Goal: Information Seeking & Learning: Learn about a topic

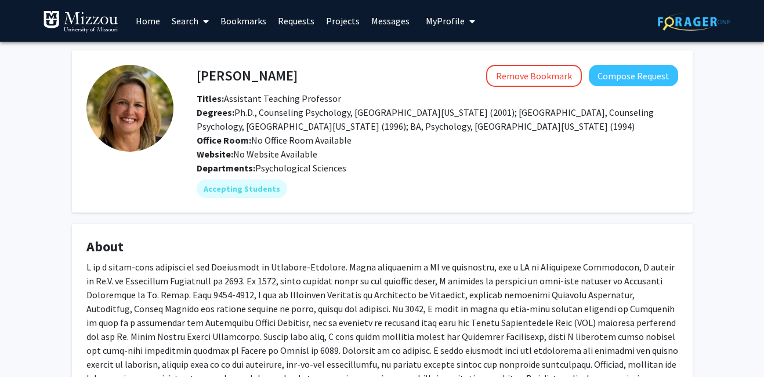
scroll to position [161, 0]
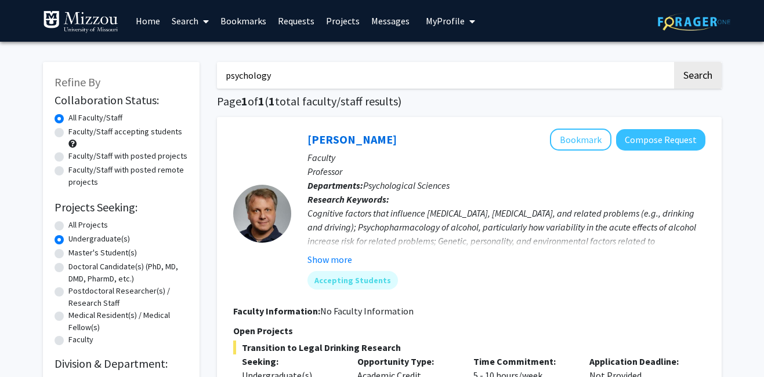
click at [236, 18] on link "Bookmarks" at bounding box center [243, 21] width 57 height 41
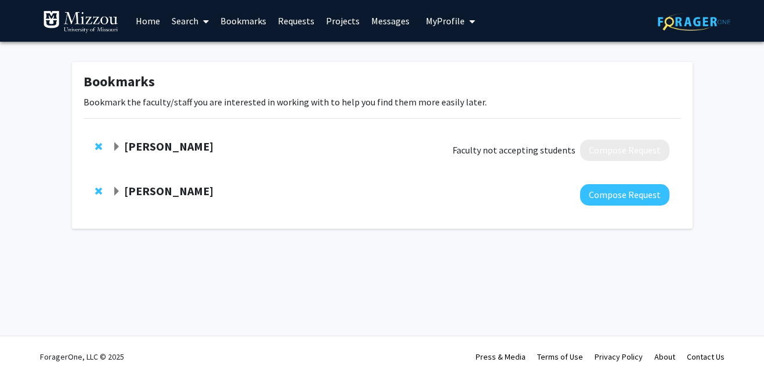
click at [179, 188] on strong "[PERSON_NAME]" at bounding box center [168, 191] width 89 height 14
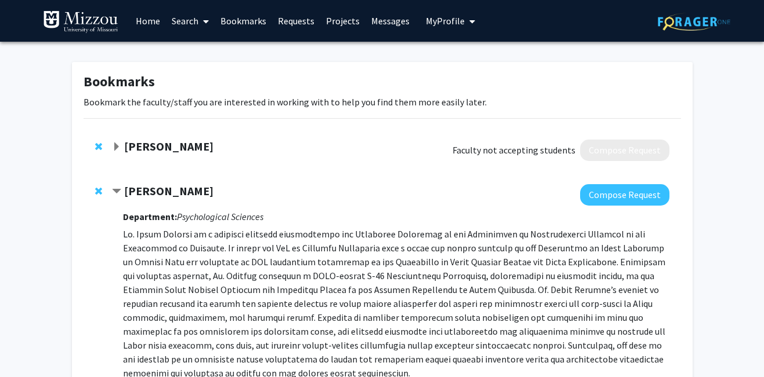
click at [139, 191] on strong "[PERSON_NAME]" at bounding box center [168, 191] width 89 height 14
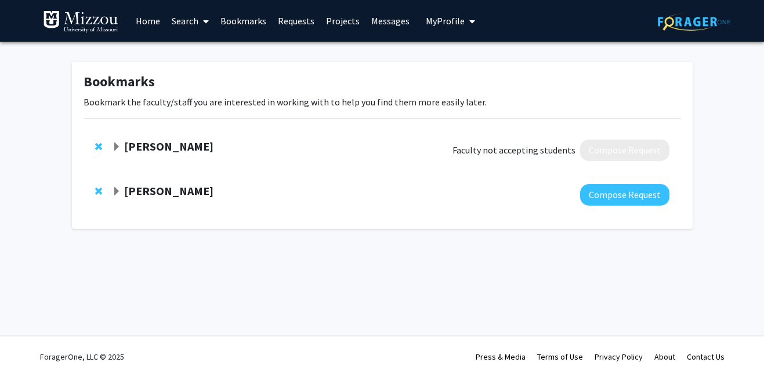
click at [151, 15] on link "Home" at bounding box center [148, 21] width 36 height 41
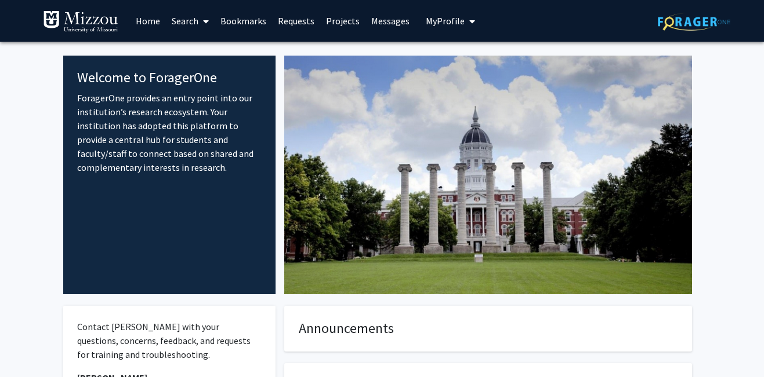
click at [194, 20] on link "Search" at bounding box center [190, 21] width 49 height 41
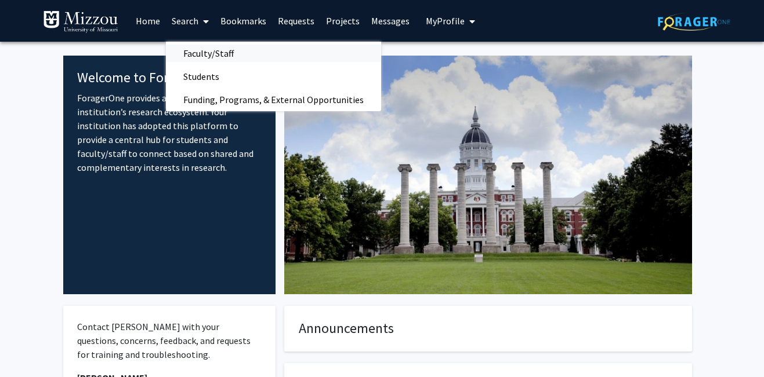
click at [216, 56] on span "Faculty/Staff" at bounding box center [208, 53] width 85 height 23
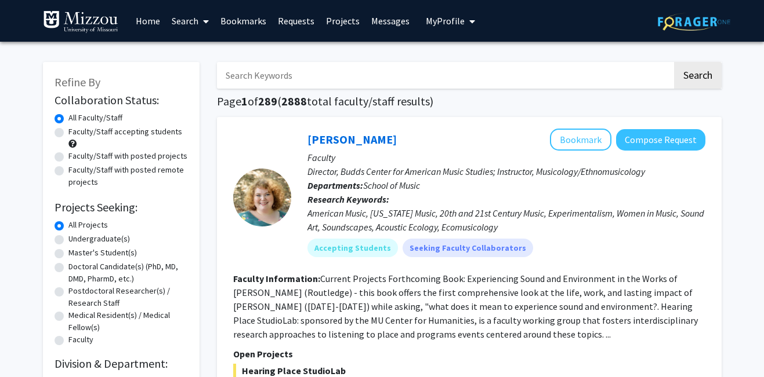
click at [277, 79] on input "Search Keywords" at bounding box center [444, 75] width 455 height 27
type input "psychology"
click at [674, 62] on button "Search" at bounding box center [698, 75] width 48 height 27
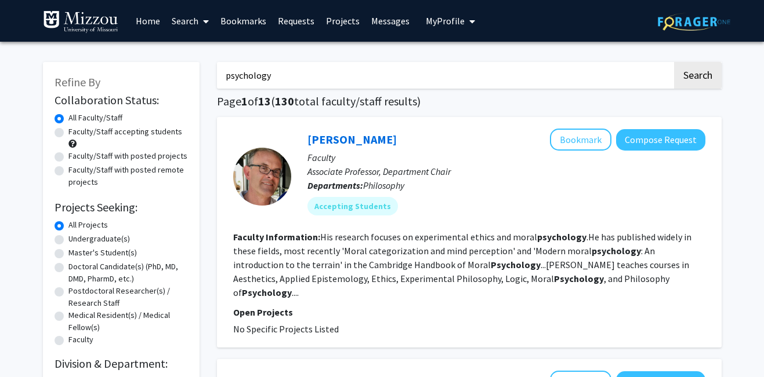
click at [117, 238] on label "Undergraduate(s)" at bounding box center [98, 239] width 61 height 12
click at [76, 238] on input "Undergraduate(s)" at bounding box center [72, 237] width 8 height 8
radio input "true"
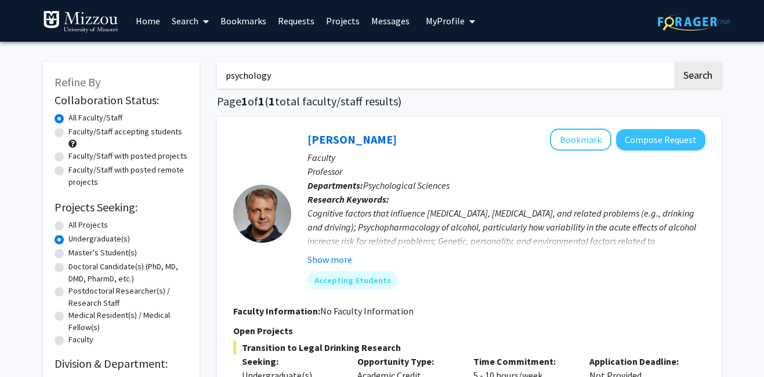
click at [73, 226] on label "All Projects" at bounding box center [87, 225] width 39 height 12
click at [73, 226] on input "All Projects" at bounding box center [72, 223] width 8 height 8
radio input "true"
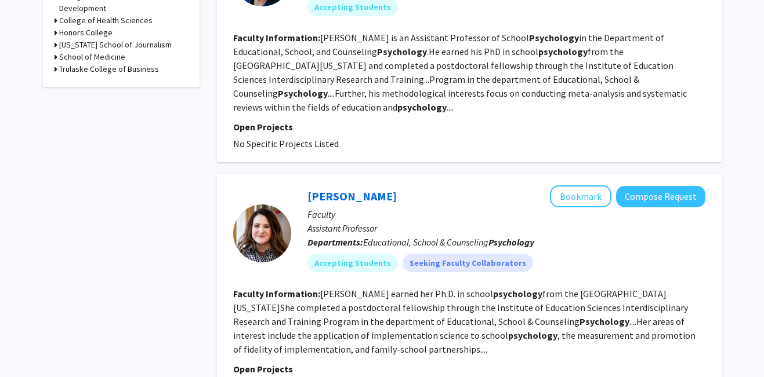
scroll to position [456, 0]
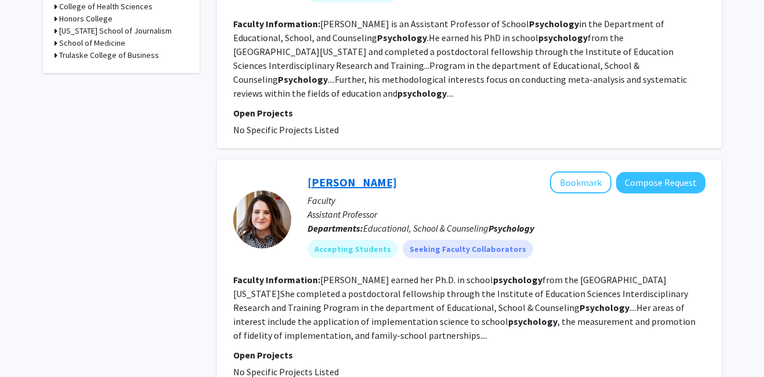
click at [351, 175] on link "[PERSON_NAME]" at bounding box center [351, 182] width 89 height 14
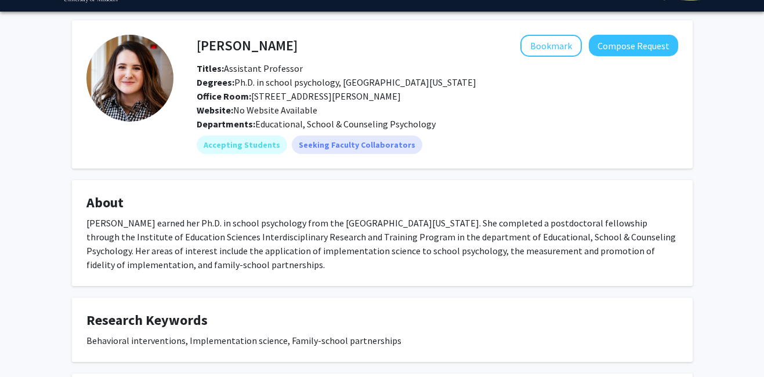
scroll to position [23, 0]
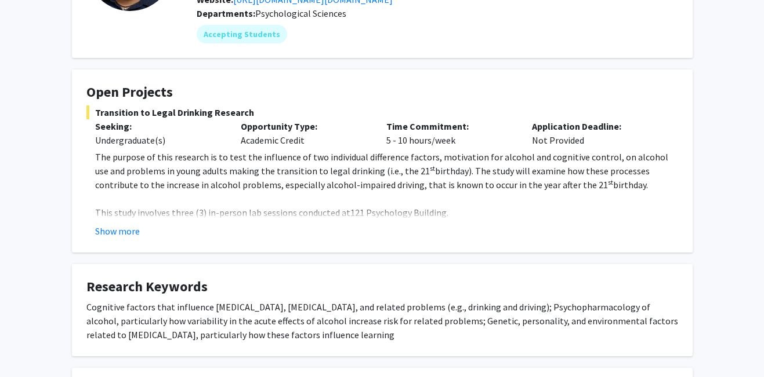
scroll to position [143, 0]
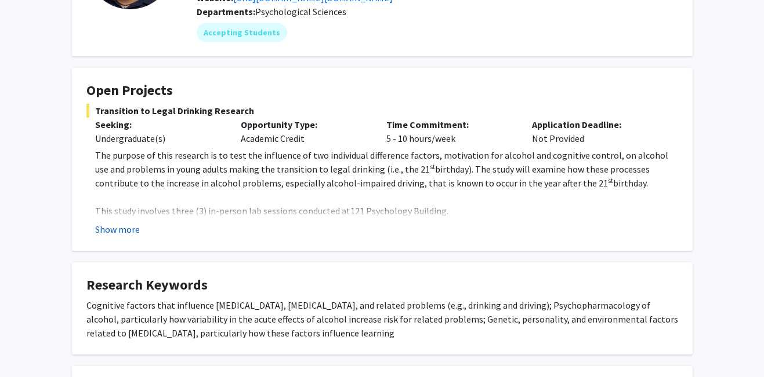
click at [132, 232] on button "Show more" at bounding box center [117, 230] width 45 height 14
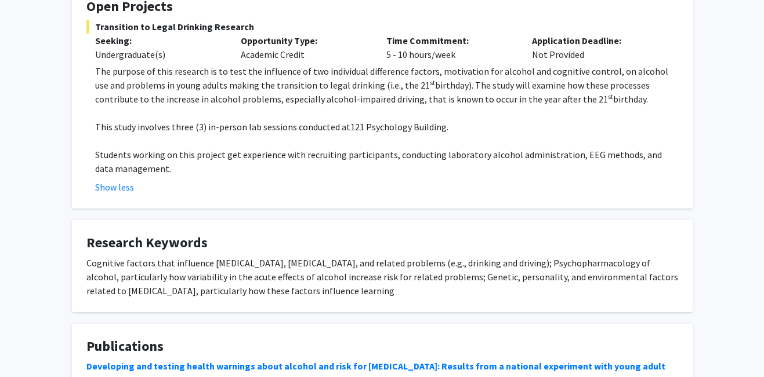
scroll to position [0, 0]
